Goal: Register for event/course: Sign up to attend an event or enroll in a course

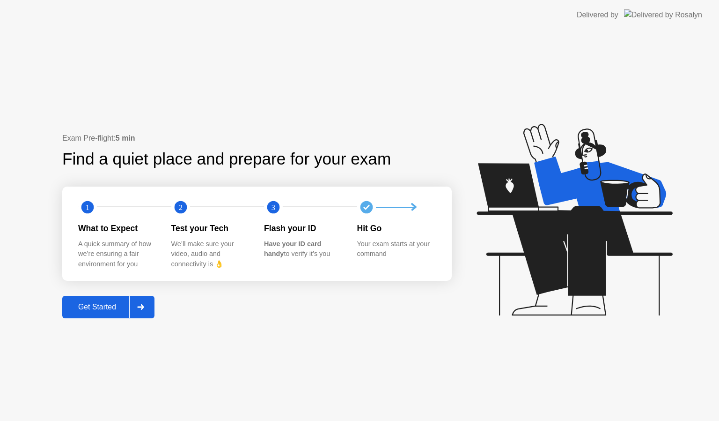
click at [89, 318] on div "Exam Pre-flight: 5 min Find a quiet place and prepare for your exam 1 2 3 What …" at bounding box center [359, 225] width 719 height 391
click at [114, 307] on div "Get Started" at bounding box center [97, 307] width 64 height 8
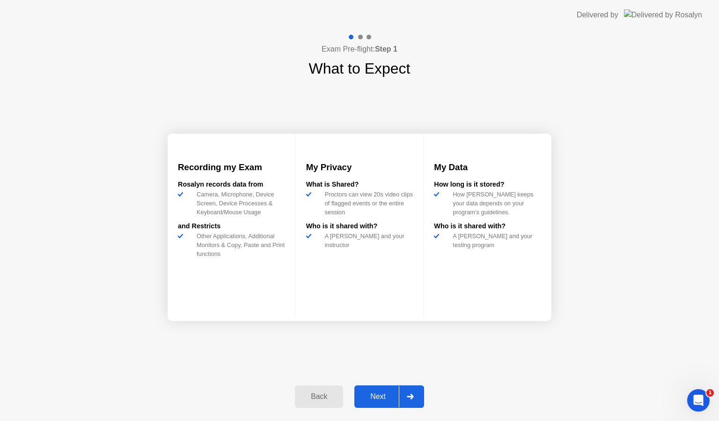
click at [370, 398] on div "Next" at bounding box center [378, 396] width 42 height 8
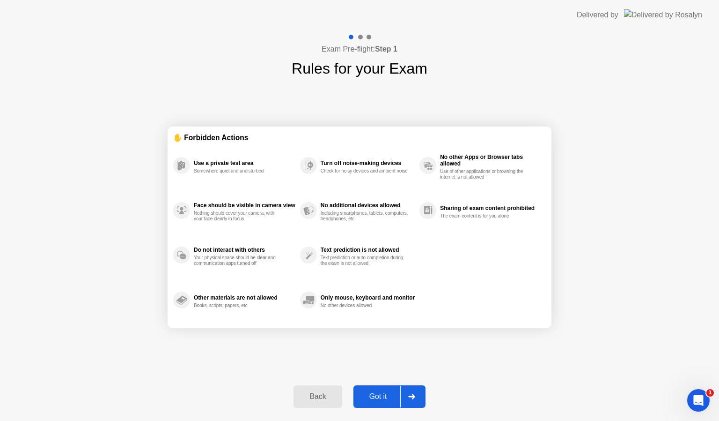
click at [370, 398] on div "Got it" at bounding box center [378, 396] width 44 height 8
select select "**********"
select select "*******"
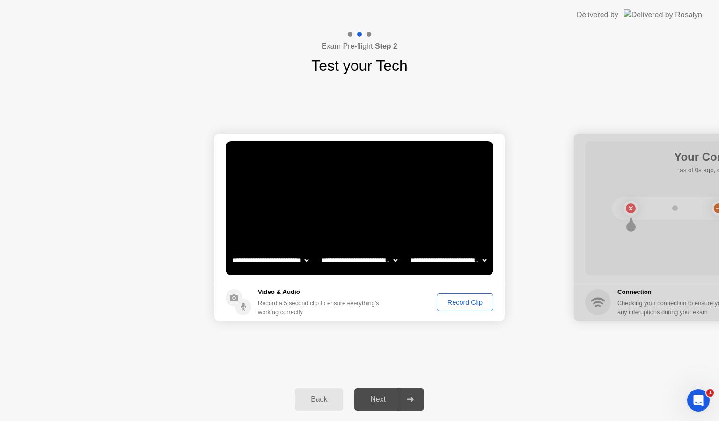
click at [459, 308] on button "Record Clip" at bounding box center [465, 302] width 57 height 18
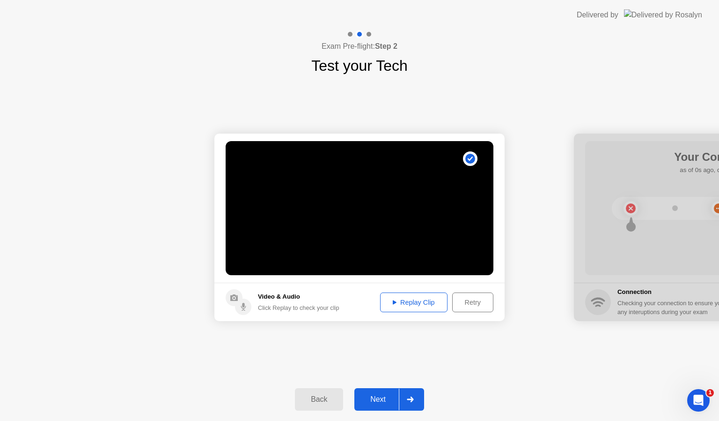
click at [372, 401] on div "Next" at bounding box center [378, 399] width 42 height 8
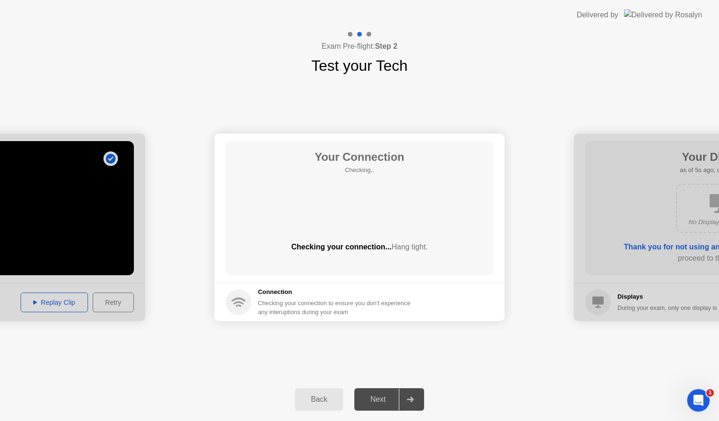
click at [380, 399] on div "Next" at bounding box center [378, 399] width 42 height 8
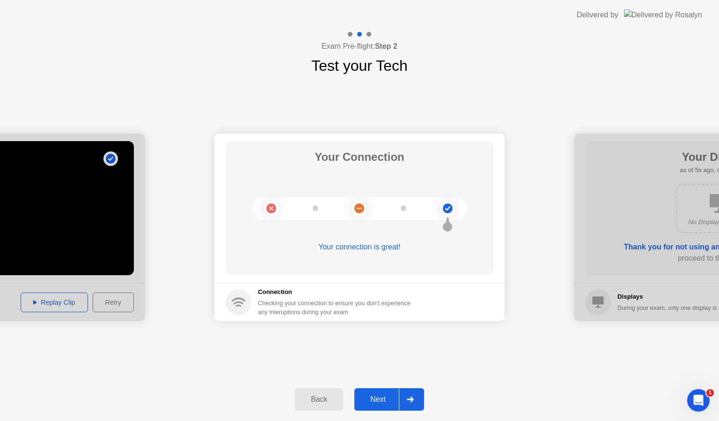
click at [374, 399] on div "Next" at bounding box center [378, 399] width 42 height 8
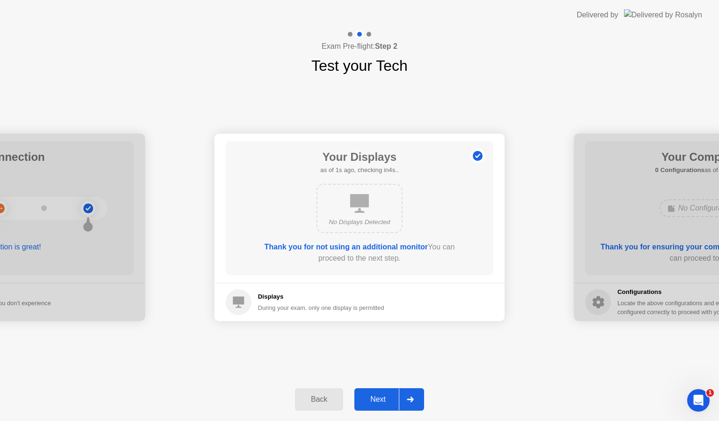
click at [374, 399] on div "Next" at bounding box center [378, 399] width 42 height 8
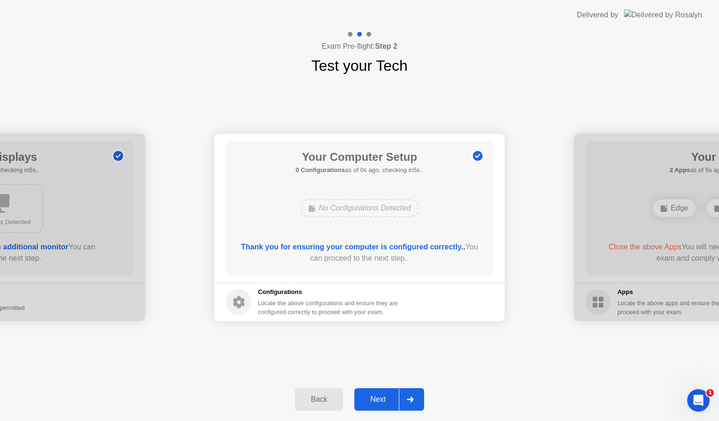
click at [374, 399] on div "Next" at bounding box center [378, 399] width 42 height 8
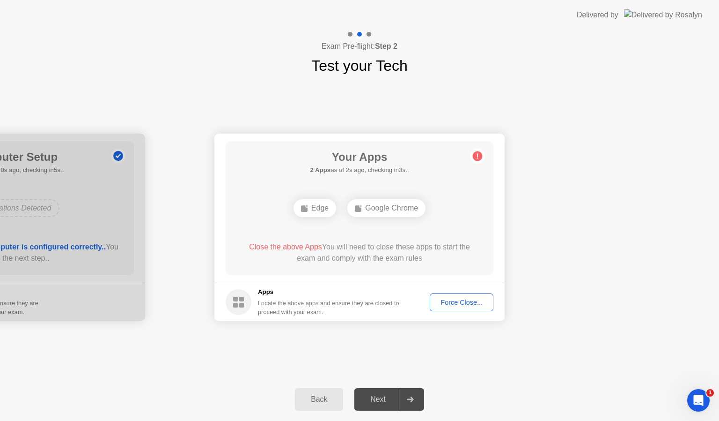
click at [459, 303] on div "Force Close..." at bounding box center [461, 301] width 57 height 7
click at [447, 305] on div "Force Close..." at bounding box center [461, 301] width 57 height 7
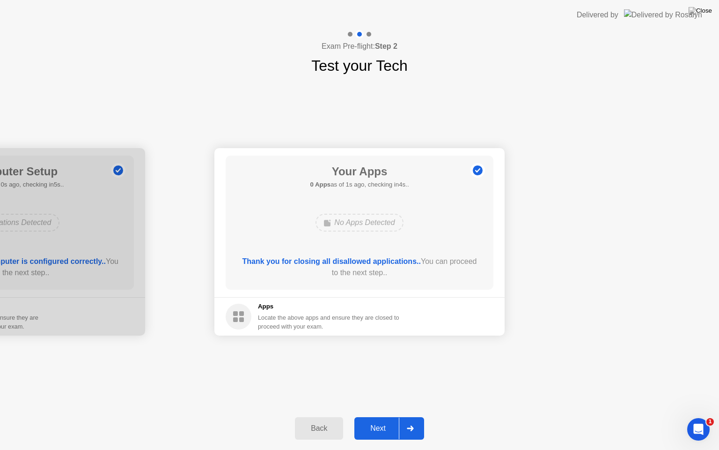
click at [377, 420] on div "Next" at bounding box center [378, 428] width 42 height 8
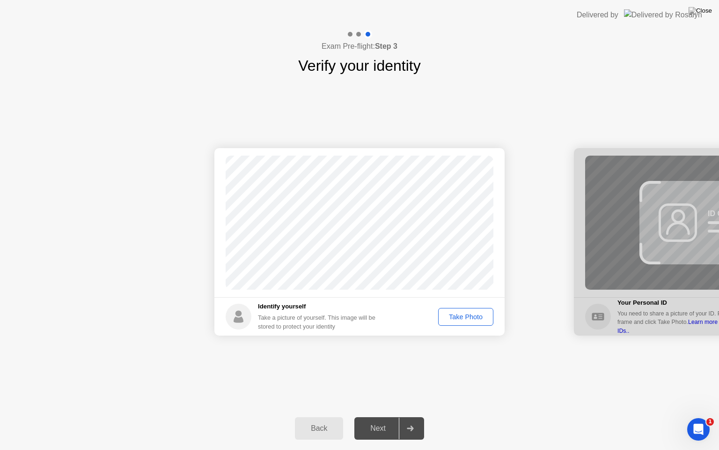
click at [458, 319] on div "Take Photo" at bounding box center [466, 316] width 49 height 7
click at [377, 420] on div "Next" at bounding box center [378, 428] width 42 height 8
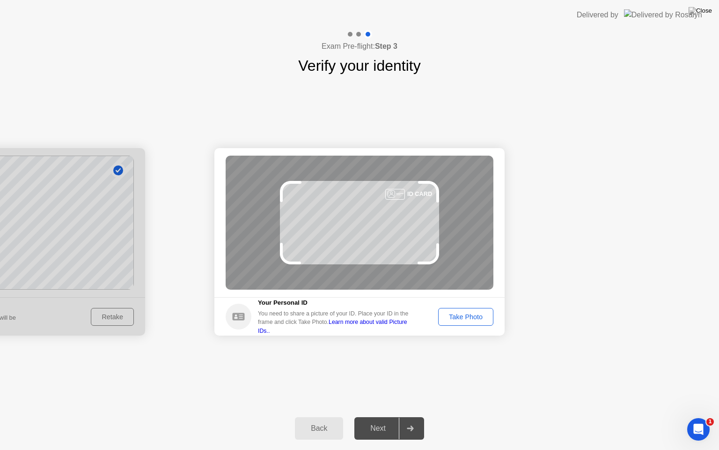
click at [454, 321] on button "Take Photo" at bounding box center [465, 317] width 55 height 18
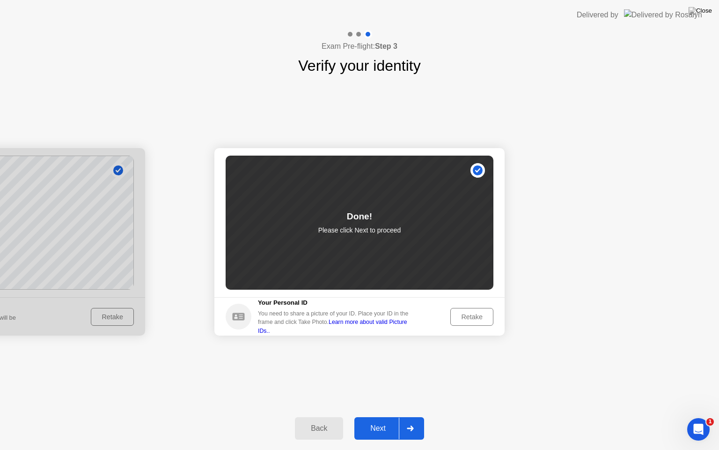
click at [376, 420] on div "Next" at bounding box center [378, 428] width 42 height 8
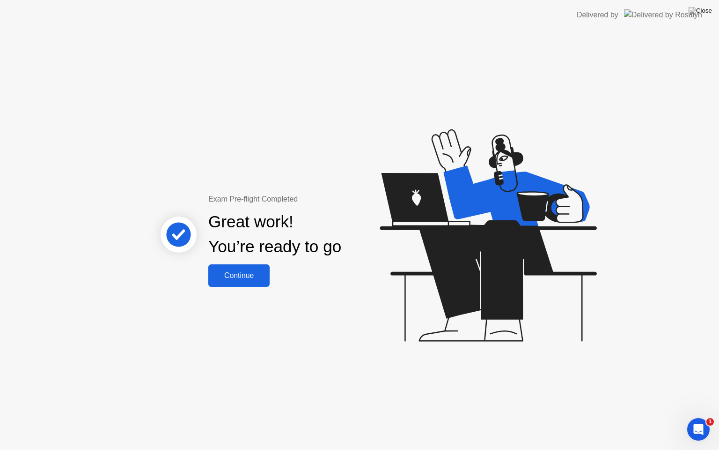
click at [244, 279] on div "Continue" at bounding box center [239, 275] width 56 height 8
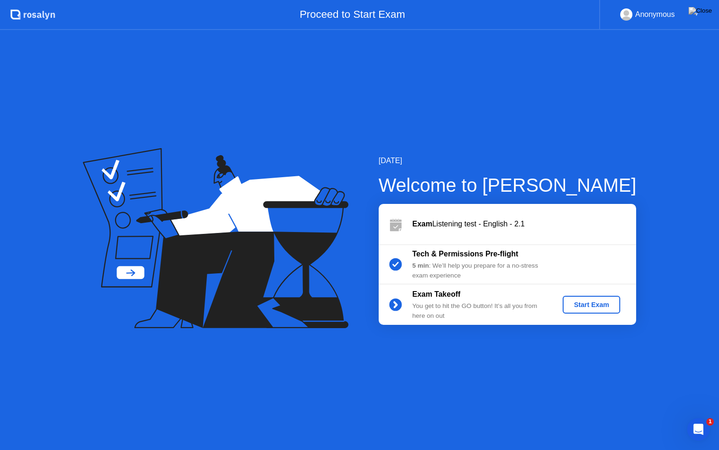
click at [593, 308] on div "Start Exam" at bounding box center [592, 304] width 50 height 7
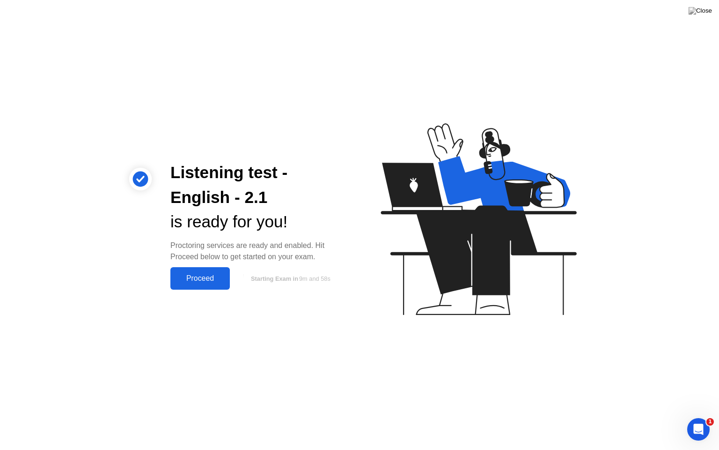
click at [212, 279] on div "Proceed" at bounding box center [200, 278] width 54 height 8
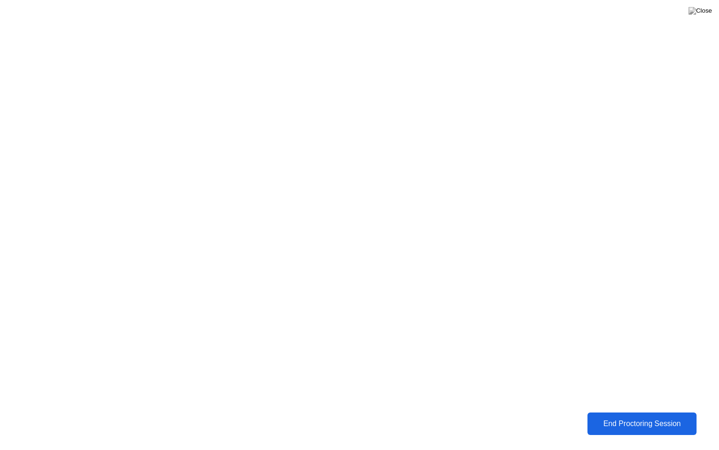
click at [703, 17] on button at bounding box center [701, 11] width 28 height 12
click at [600, 420] on div "End Proctoring Session" at bounding box center [642, 423] width 104 height 8
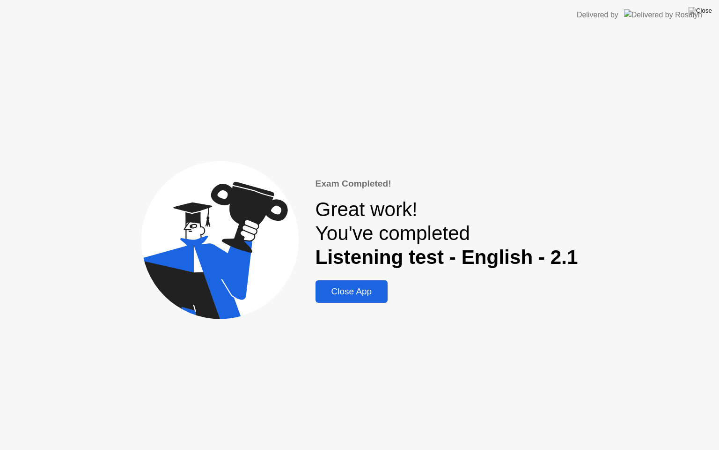
click at [348, 289] on div "Close App" at bounding box center [351, 291] width 67 height 10
